Goal: Task Accomplishment & Management: Manage account settings

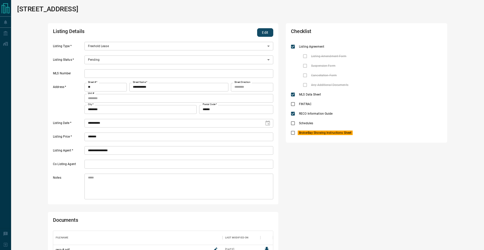
scroll to position [44, 220]
click at [257, 31] on button "Edit" at bounding box center [265, 32] width 16 height 9
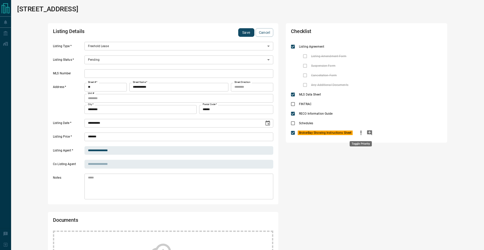
click at [359, 132] on icon "priority" at bounding box center [361, 133] width 6 height 6
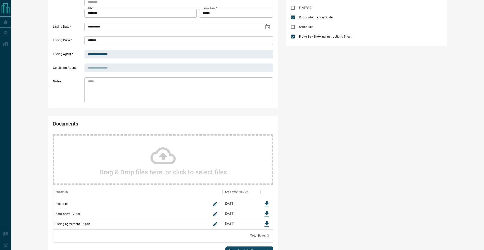
scroll to position [121, 0]
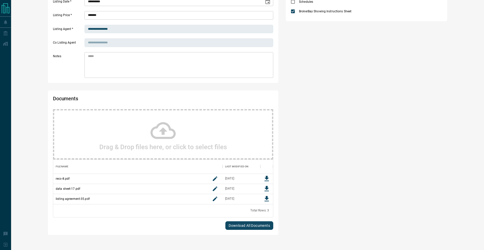
click at [204, 113] on div "Drag & Drop files here, or click to select files" at bounding box center [163, 134] width 220 height 50
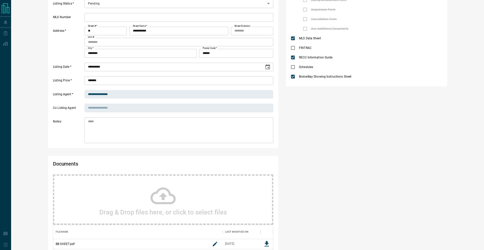
scroll to position [0, 0]
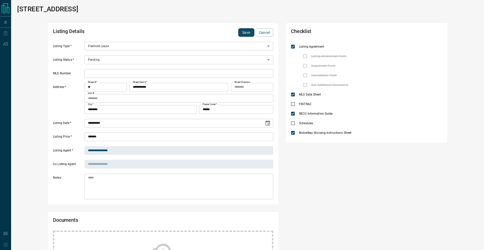
click at [243, 33] on button "Save" at bounding box center [246, 32] width 16 height 9
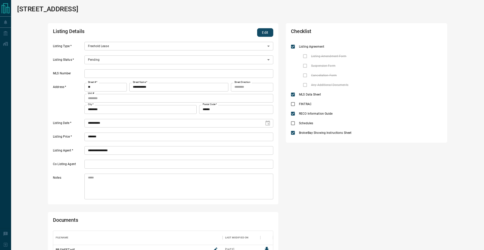
scroll to position [64, 220]
click at [265, 34] on button "Edit" at bounding box center [265, 32] width 16 height 9
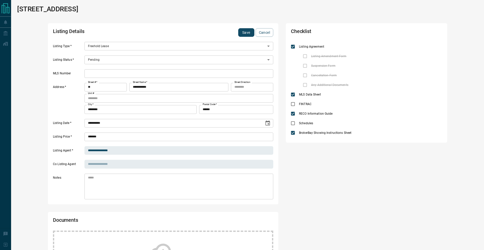
click at [95, 62] on body "**********" at bounding box center [242, 196] width 484 height 392
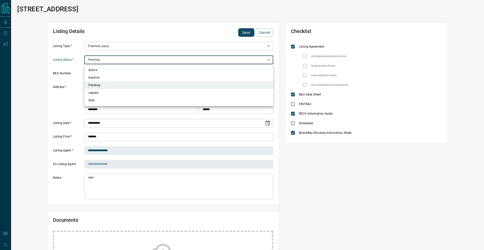
click at [94, 69] on li "Active" at bounding box center [178, 70] width 189 height 8
type input "*"
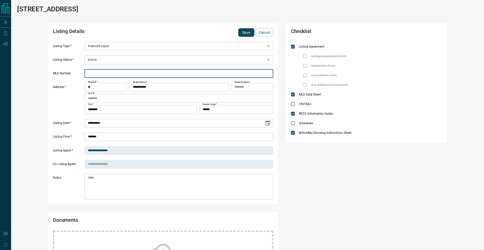
click at [97, 74] on input "text" at bounding box center [178, 73] width 189 height 9
paste input "*********"
type input "*********"
click at [244, 36] on button "Save" at bounding box center [246, 32] width 16 height 9
